Goal: Task Accomplishment & Management: Complete application form

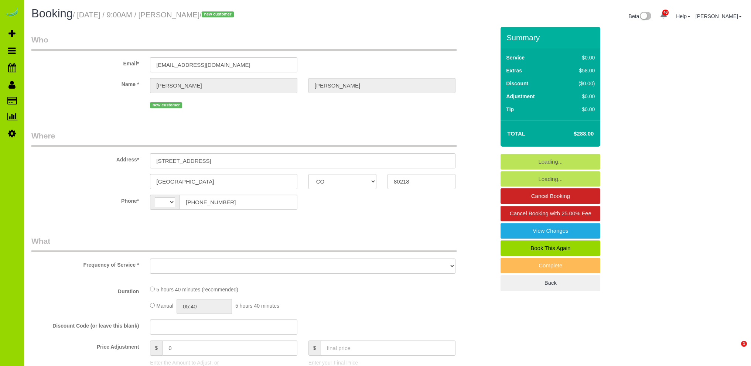
select select "CO"
select select "string:[GEOGRAPHIC_DATA]"
select select "object:1167"
select select "string:fspay-43863e17-0c6b-4946-ae33-909442d80342"
select select "spot1"
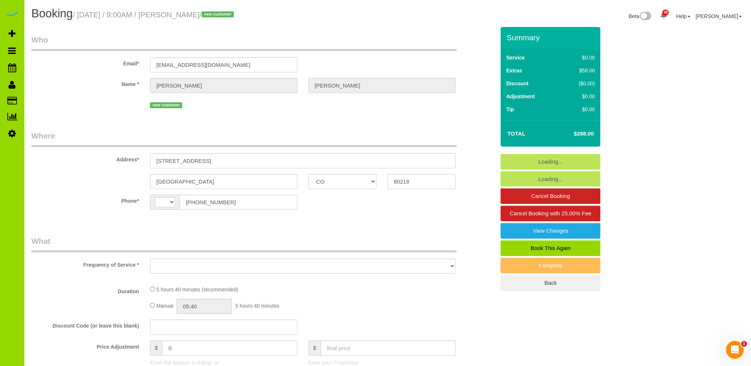
select select "number:4"
select select "number:11"
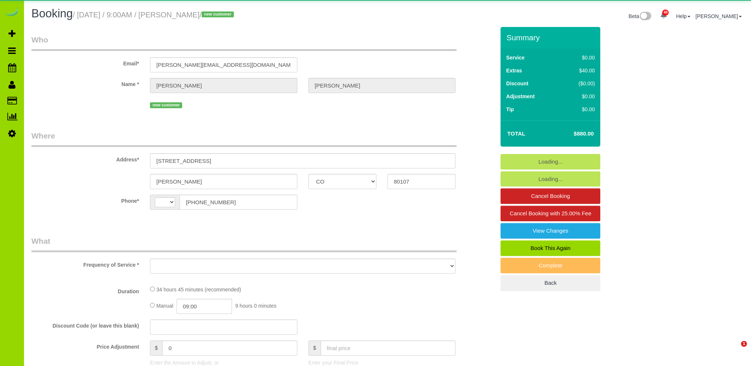
select select "CO"
select select "string:[GEOGRAPHIC_DATA]"
select select "object:916"
select select "string:fspay-33eda62a-8022-4008-bebb-104b74c80101"
select select "2"
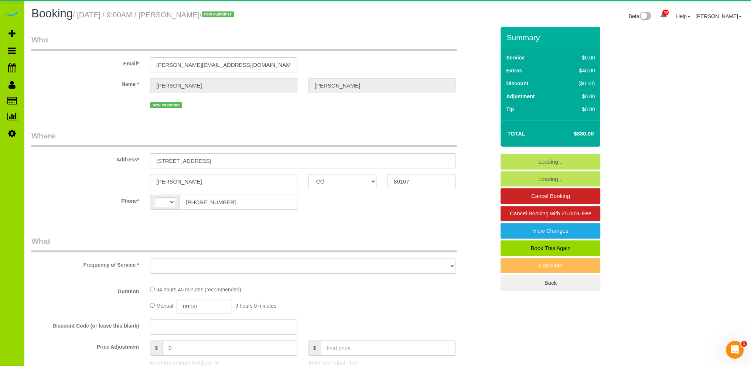
select select "spot1"
select select "number:69"
select select "number:6"
select select "number:19"
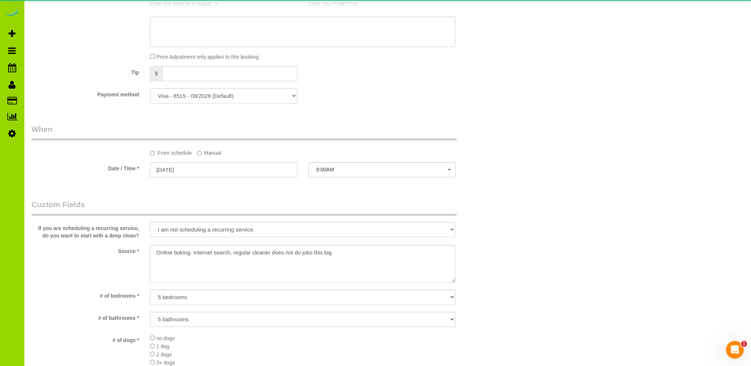
select select "object:1261"
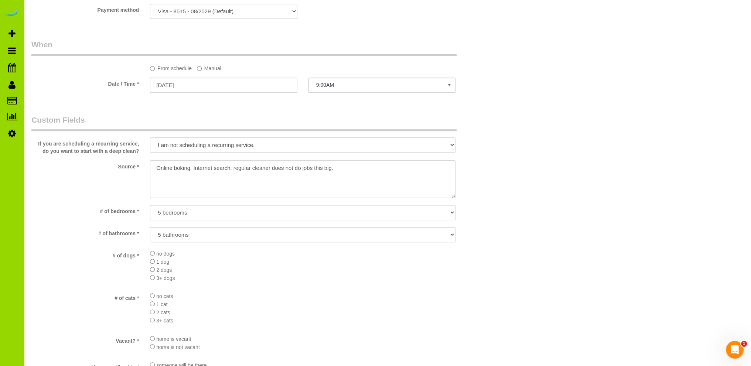
scroll to position [480, 0]
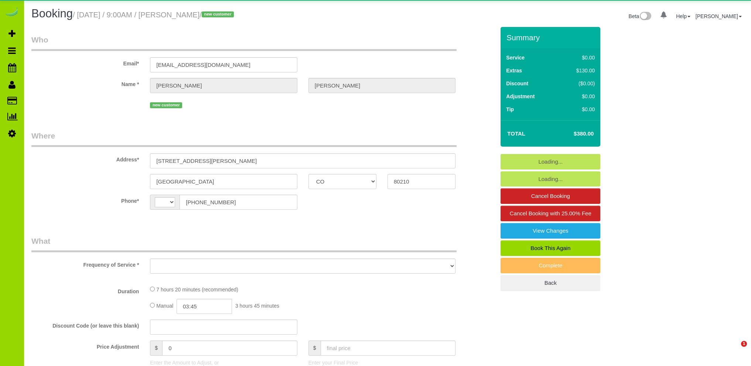
select select "CO"
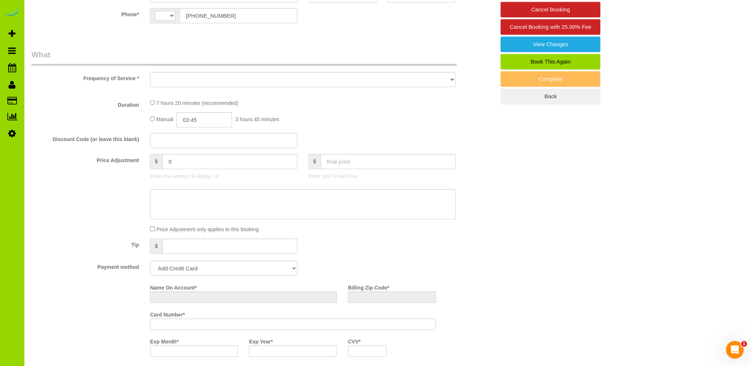
scroll to position [222, 0]
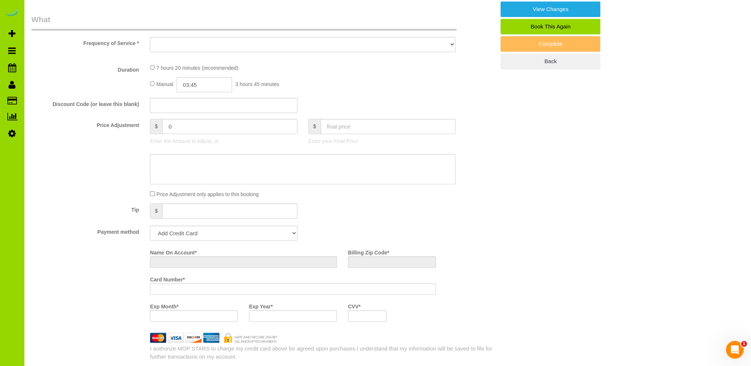
select select "string:US"
select select "object:1077"
select select "string:fspay-aa1ddef9-9ff4-425b-9b71-dbbb2a67c03d"
select select "spot1"
select select "number:5"
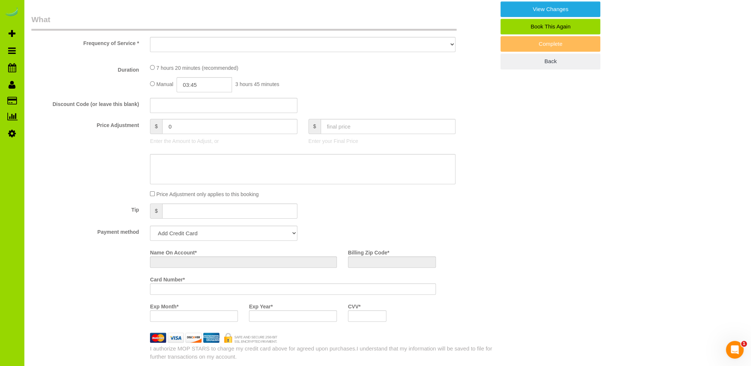
select select "number:15"
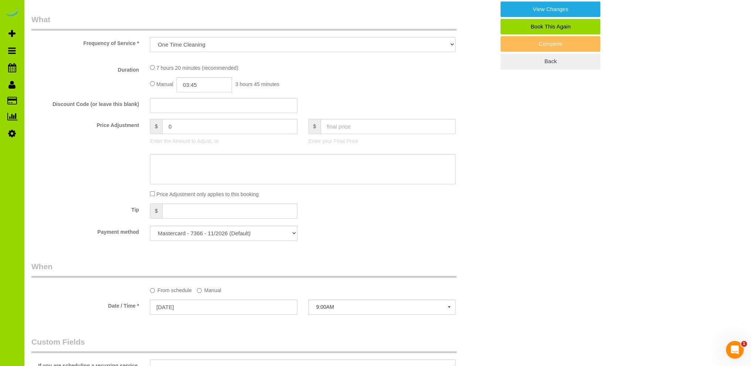
select select "object:1231"
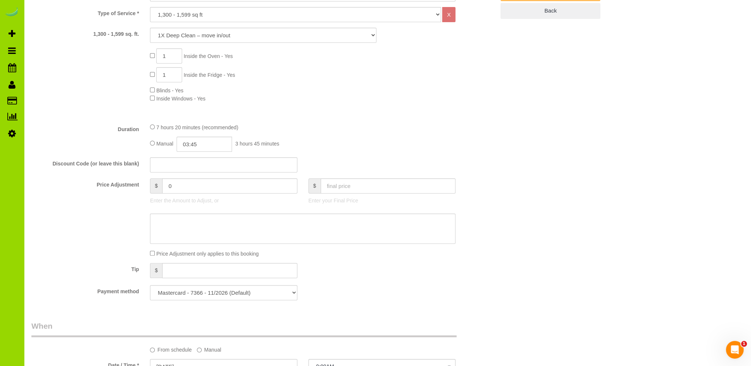
scroll to position [296, 0]
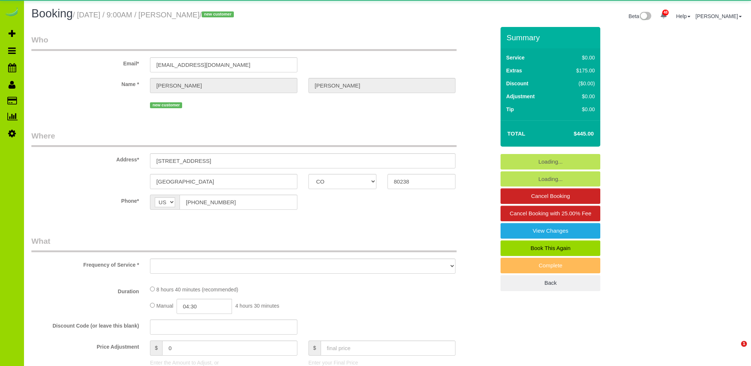
select select "CO"
select select "object:905"
select select "spot1"
select select "number:4"
select select "number:14"
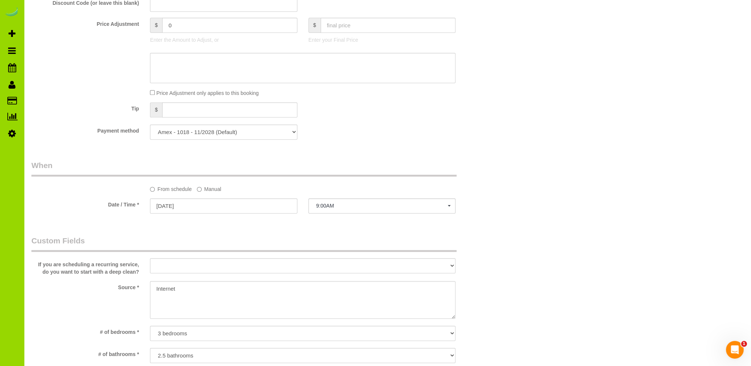
scroll to position [443, 0]
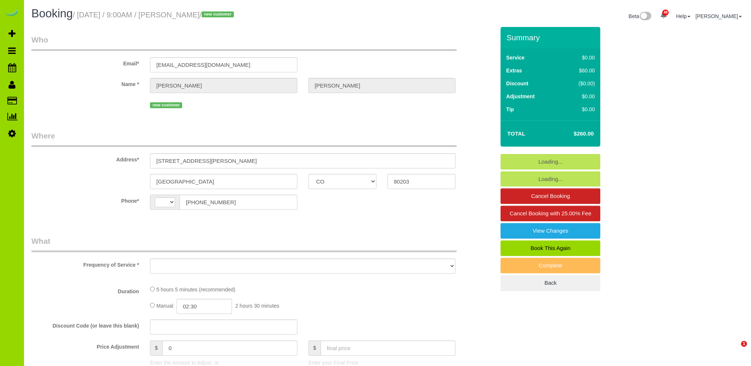
select select "CO"
select select "object:568"
select select "string:fspay-8a0c318a-9954-4962-9cd5-a907e7837c62"
select select "object:653"
select select "string:[GEOGRAPHIC_DATA]"
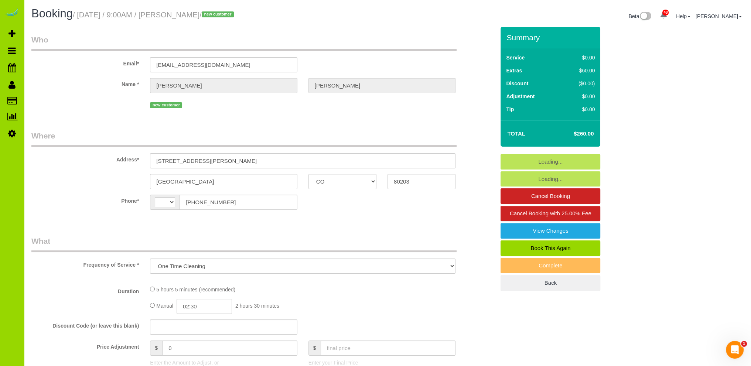
select select "number:2"
select select "number:11"
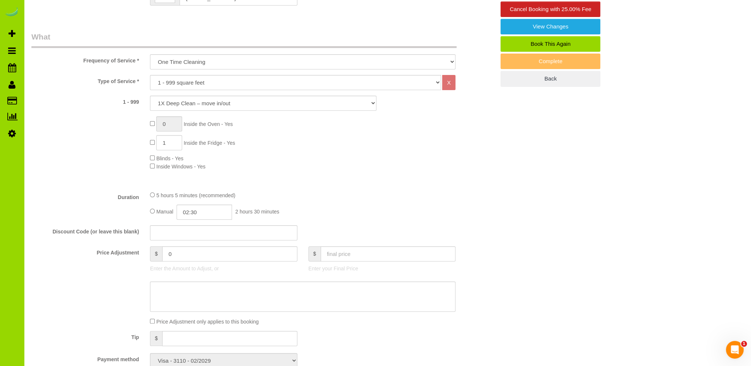
scroll to position [222, 0]
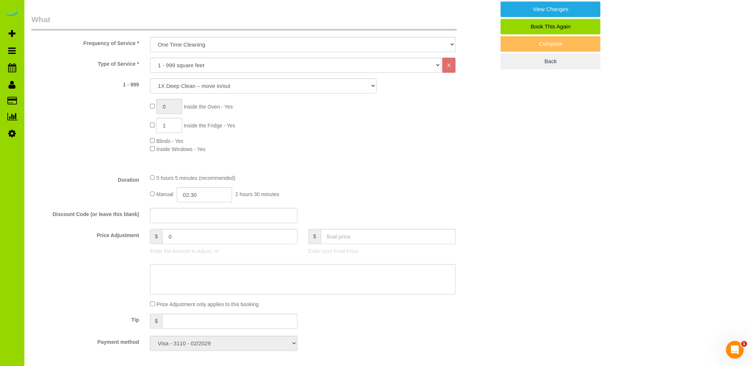
select select "spot1"
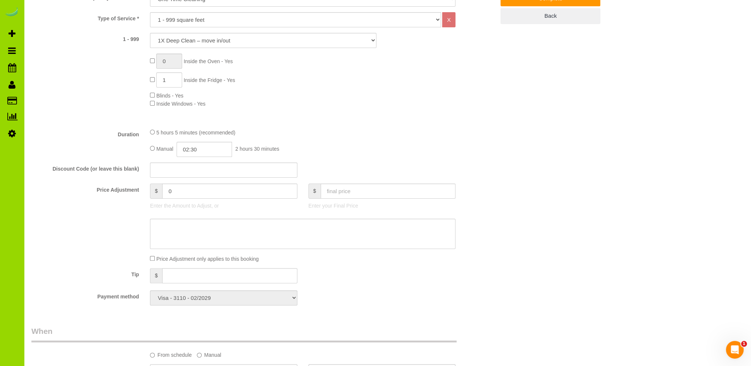
scroll to position [296, 0]
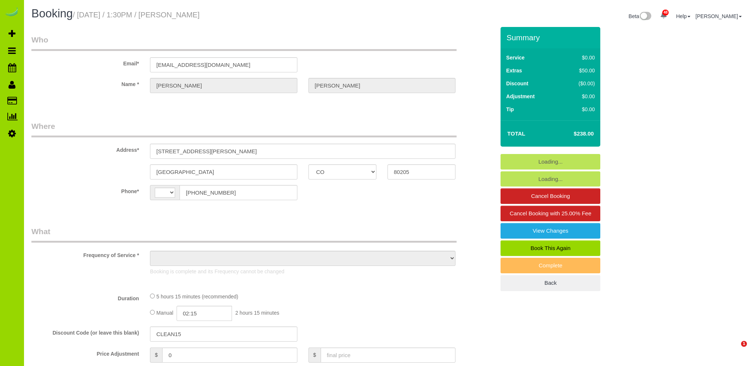
select select "CO"
select select "spot1"
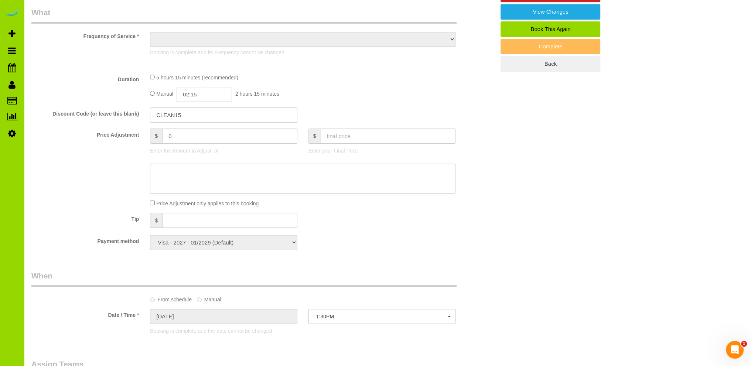
select select "string:US"
select select "object:652"
select select "number:69"
select select "number:2"
select select "number:11"
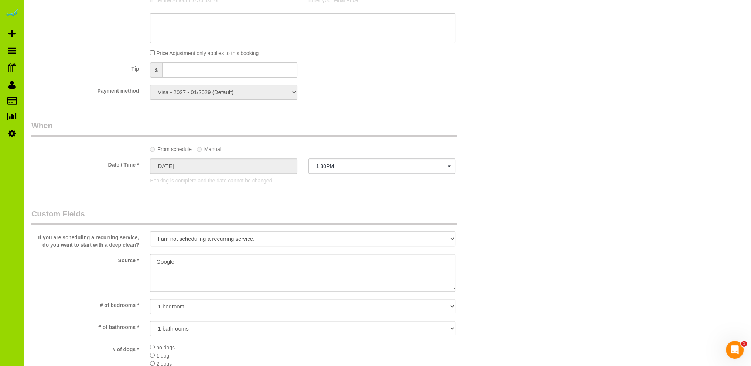
select select "object:1168"
select select "spot6"
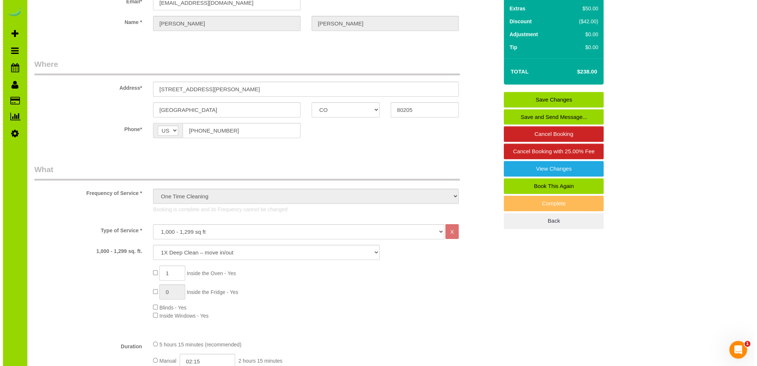
scroll to position [0, 0]
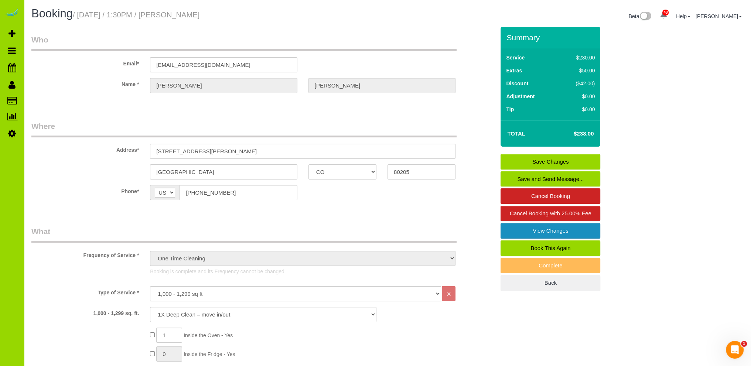
click at [529, 229] on link "View Changes" at bounding box center [551, 231] width 100 height 16
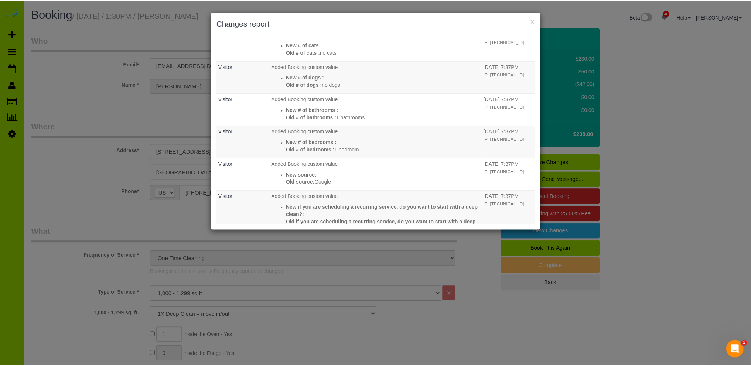
scroll to position [312, 0]
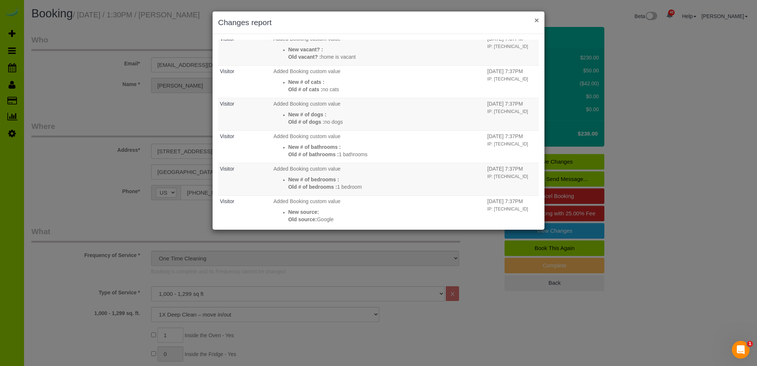
click at [536, 17] on button "×" at bounding box center [536, 20] width 4 height 8
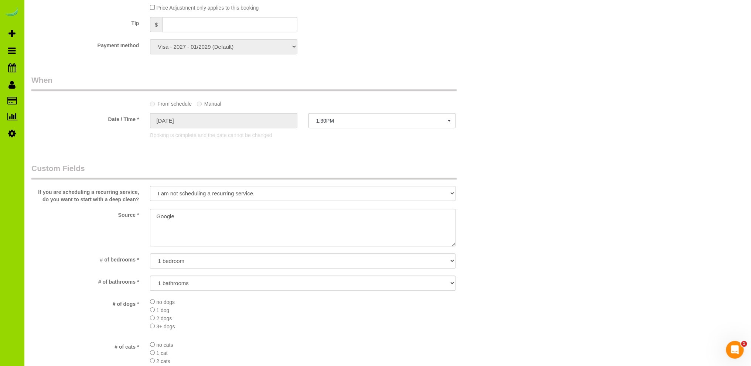
scroll to position [572, 0]
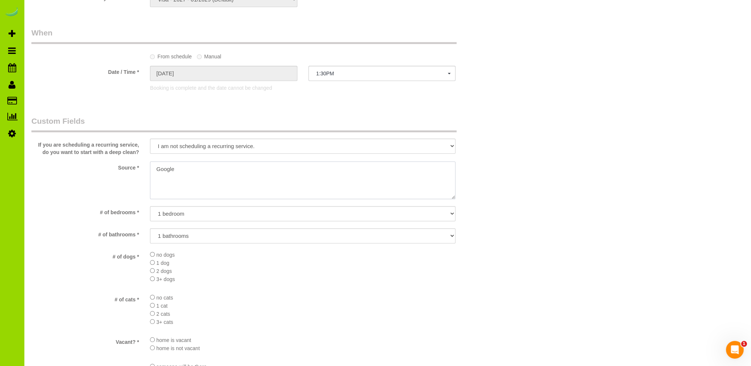
click at [154, 169] on textarea at bounding box center [303, 180] width 306 height 38
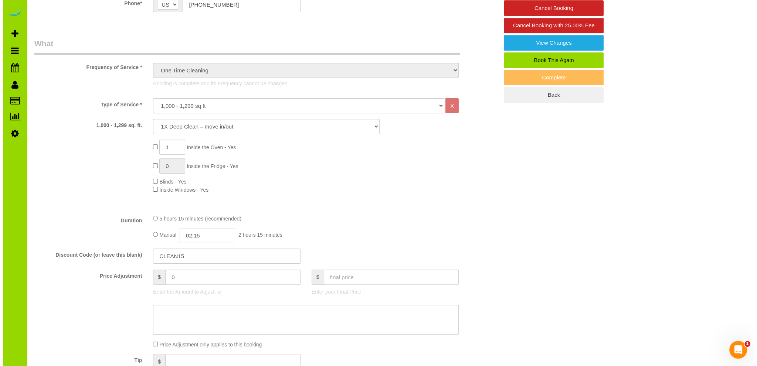
scroll to position [0, 0]
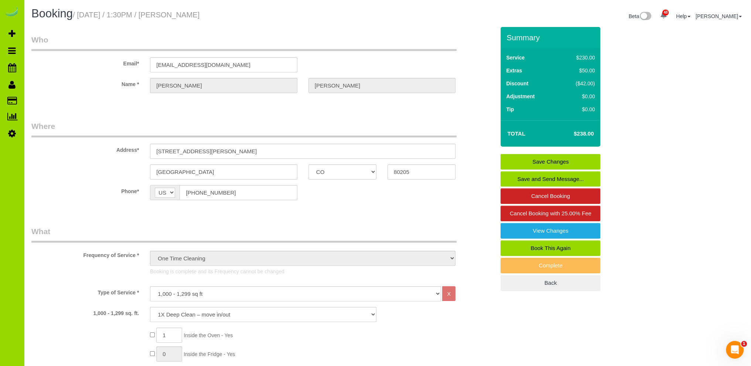
type textarea "Online booking. Google"
click at [572, 158] on link "Save Changes" at bounding box center [551, 162] width 100 height 16
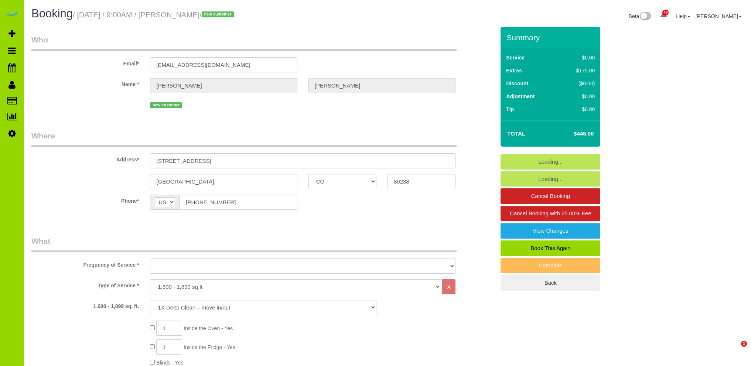
select select "CO"
select select "number:4"
select select "number:14"
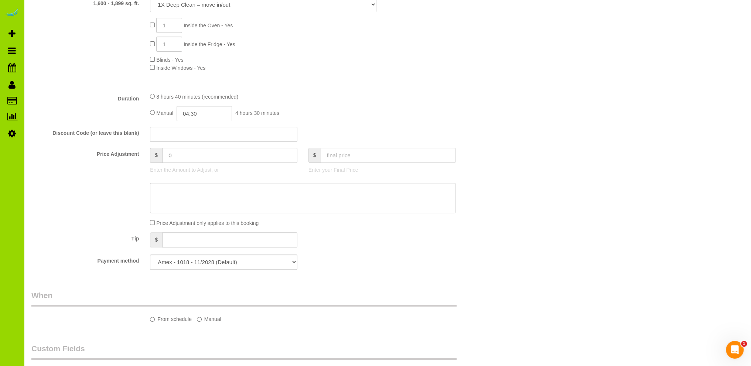
select select "spot1"
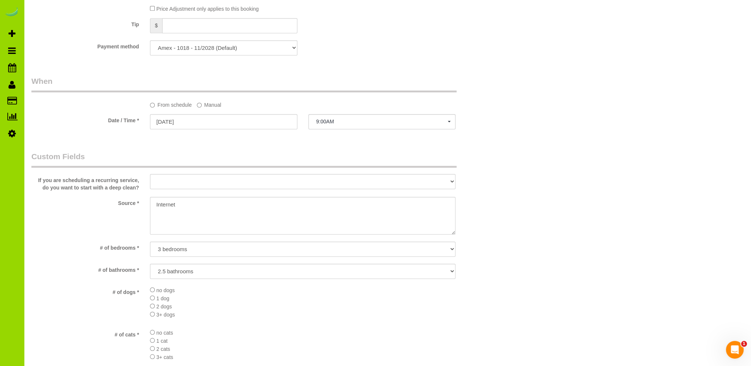
select select "object:1261"
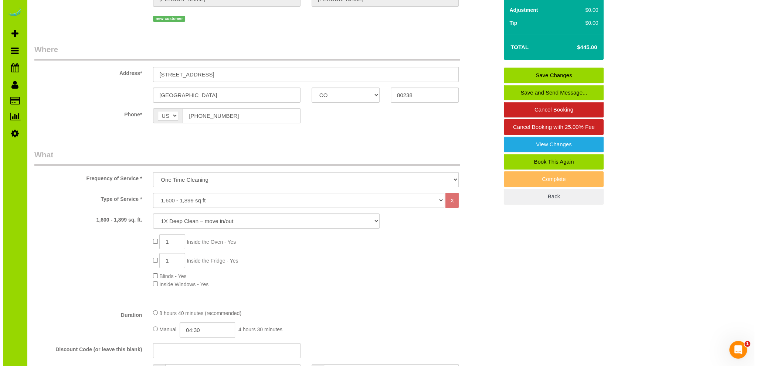
scroll to position [74, 0]
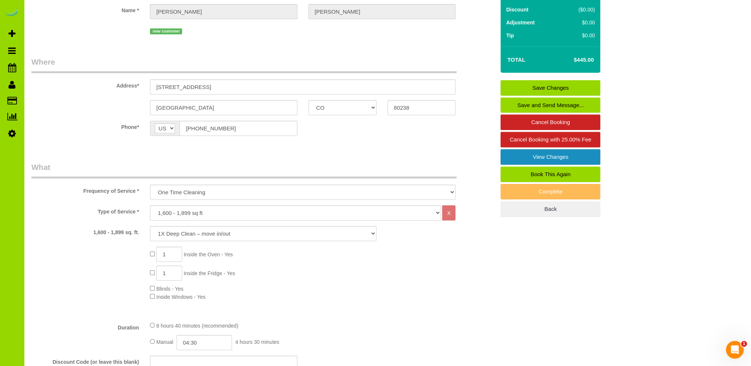
click at [532, 157] on link "View Changes" at bounding box center [551, 157] width 100 height 16
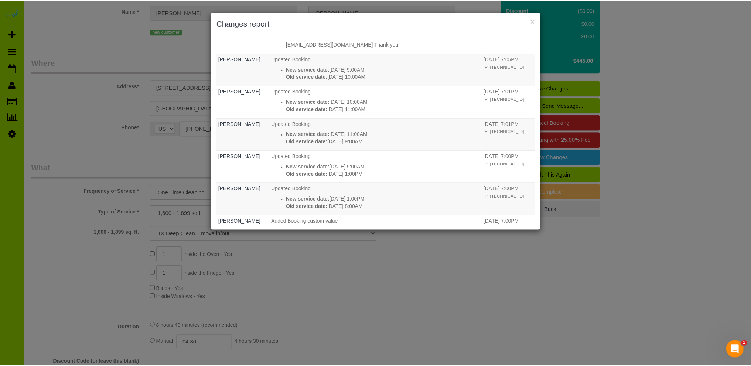
scroll to position [771, 0]
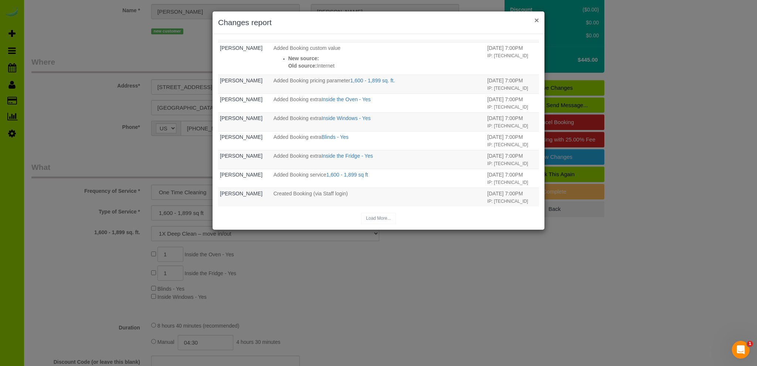
click at [538, 20] on div "× Changes report" at bounding box center [378, 22] width 332 height 23
click at [535, 20] on button "×" at bounding box center [536, 20] width 4 height 8
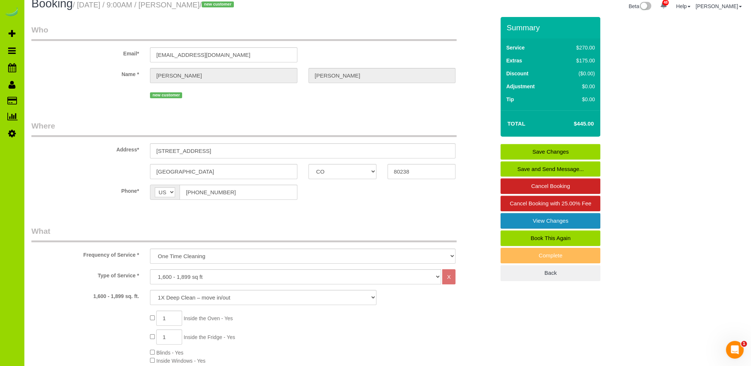
scroll to position [0, 0]
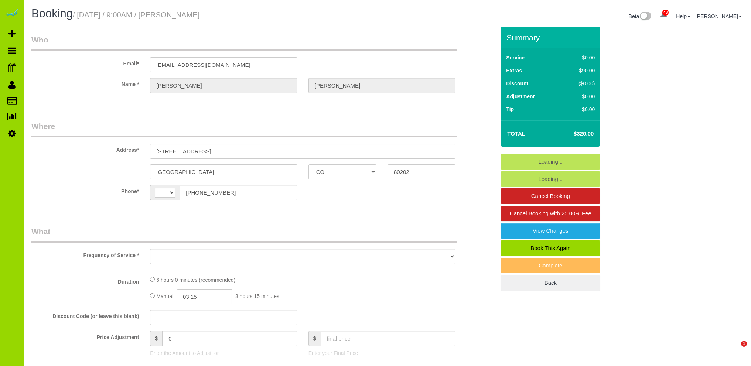
select select "CO"
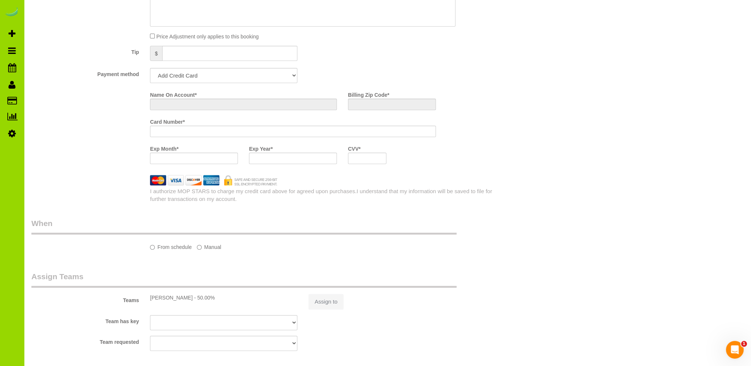
select select "string:[GEOGRAPHIC_DATA]"
select select "object:1068"
select select "string:fspay-d081d6dc-a604-4458-bed4-79d0bc006224"
select select "spot1"
select select "number:3"
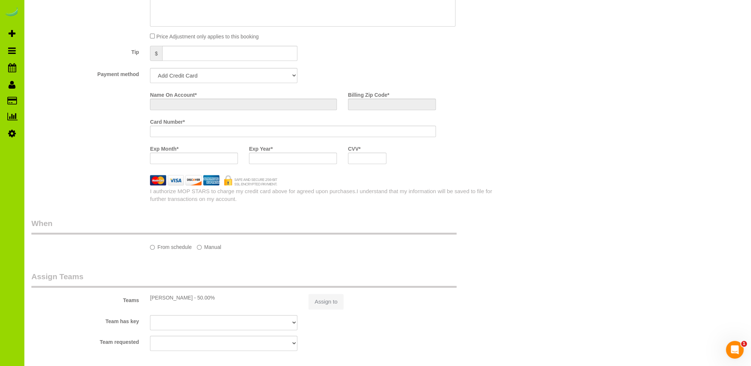
select select "number:13"
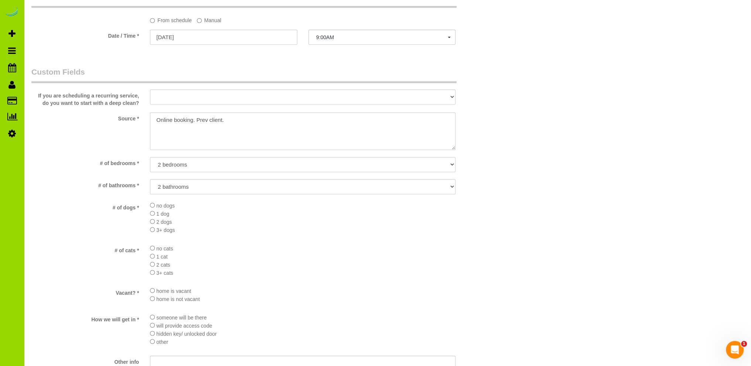
select select "object:1141"
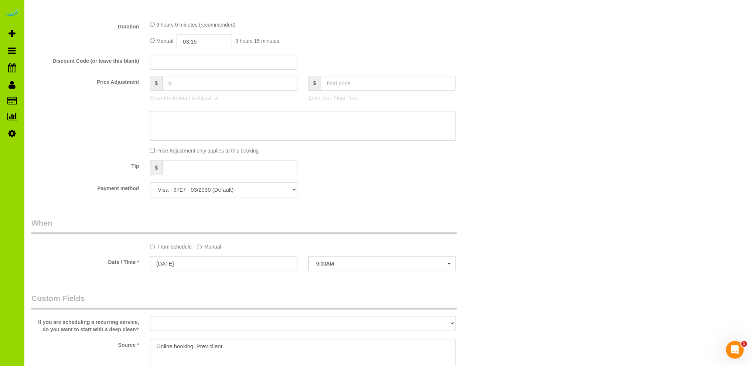
scroll to position [362, 0]
